Goal: Information Seeking & Learning: Find specific fact

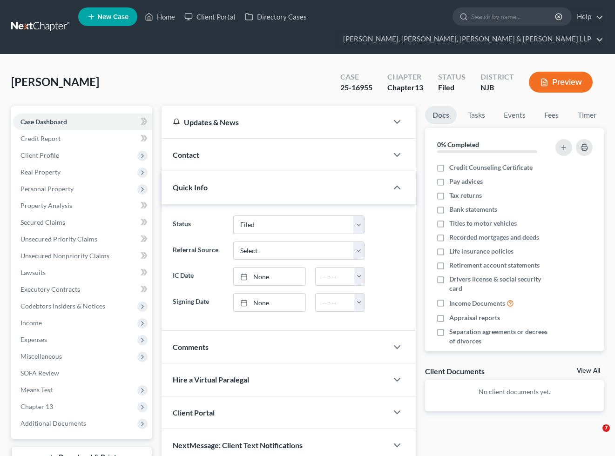
select select "6"
click at [157, 16] on link "Home" at bounding box center [160, 16] width 40 height 17
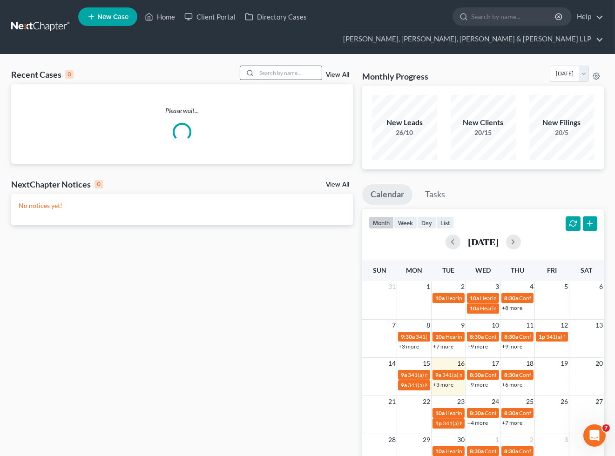
click at [271, 74] on input "search" at bounding box center [289, 73] width 65 height 14
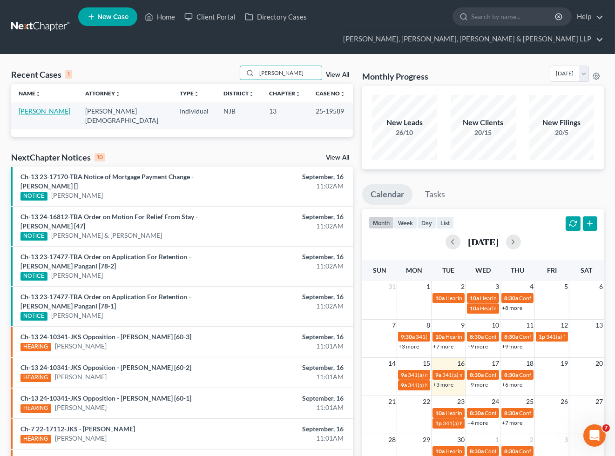
type input "[PERSON_NAME]"
click at [42, 111] on link "[PERSON_NAME]" at bounding box center [45, 111] width 52 height 8
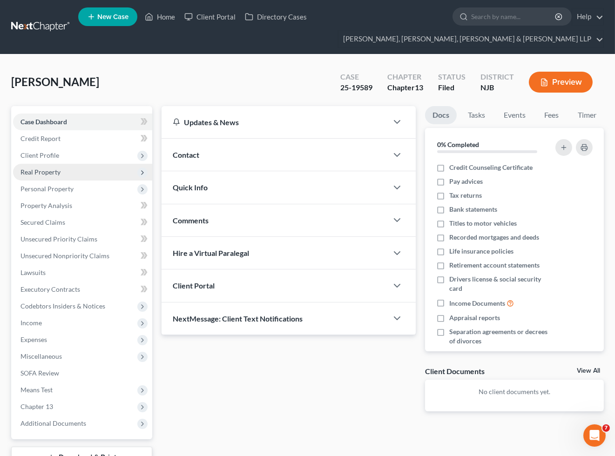
click at [40, 170] on span "Real Property" at bounding box center [40, 172] width 40 height 8
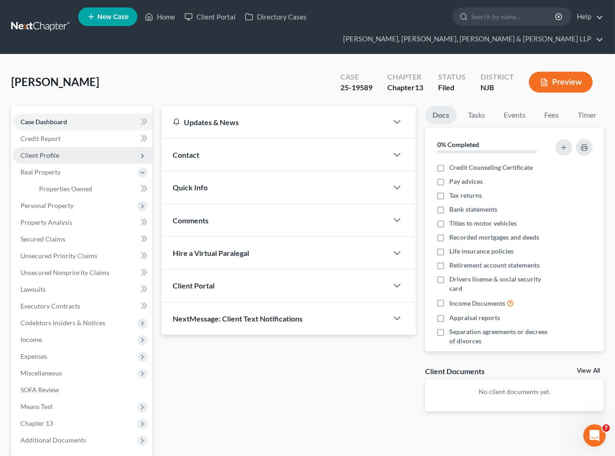
click at [45, 155] on span "Client Profile" at bounding box center [39, 155] width 39 height 8
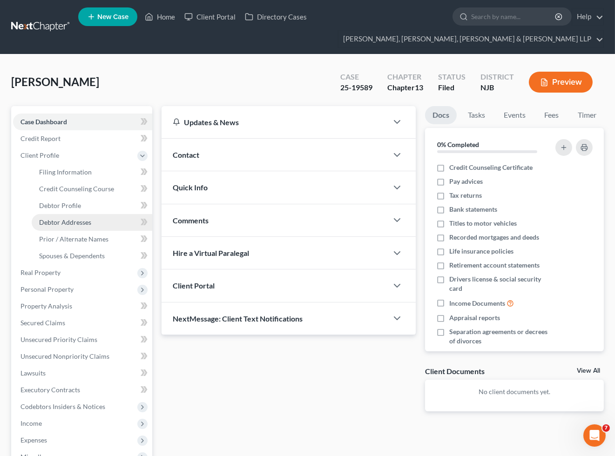
click at [57, 220] on span "Debtor Addresses" at bounding box center [65, 222] width 52 height 8
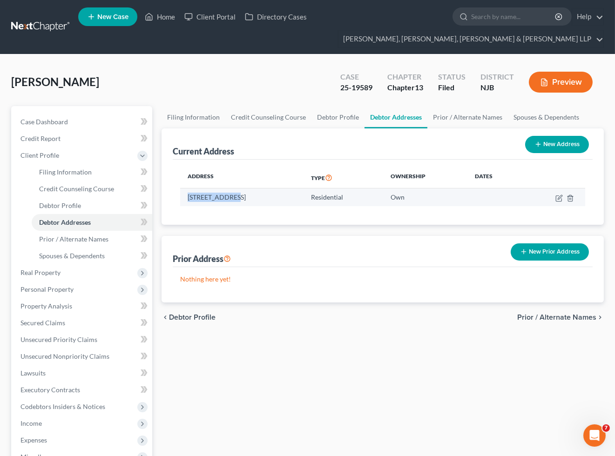
drag, startPoint x: 185, startPoint y: 197, endPoint x: 229, endPoint y: 197, distance: 44.2
click at [229, 197] on td "[STREET_ADDRESS]" at bounding box center [241, 198] width 123 height 18
copy td "[STREET_ADDRESS]"
